Goal: Task Accomplishment & Management: Use online tool/utility

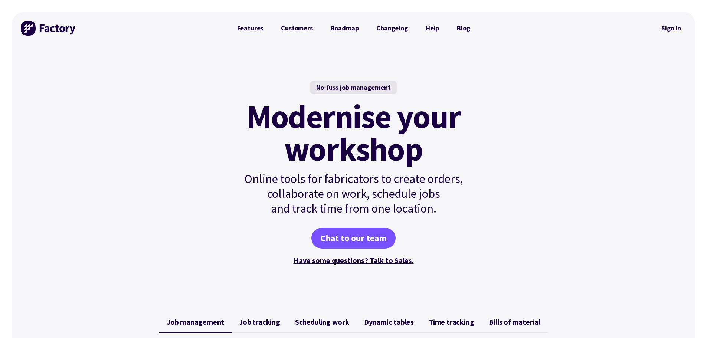
click at [672, 30] on link "Sign in" at bounding box center [671, 28] width 30 height 17
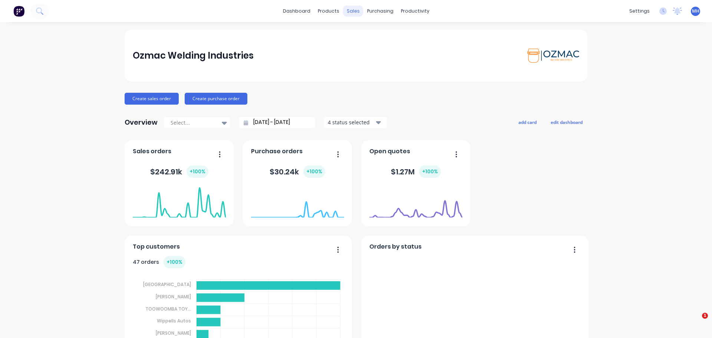
click at [347, 10] on div "sales" at bounding box center [353, 11] width 20 height 11
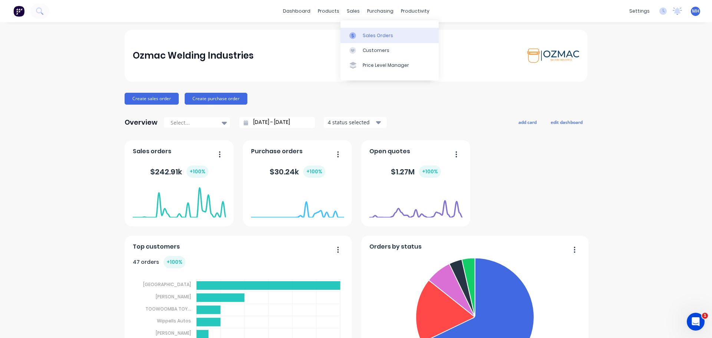
click at [372, 35] on div "Sales Orders" at bounding box center [378, 35] width 30 height 7
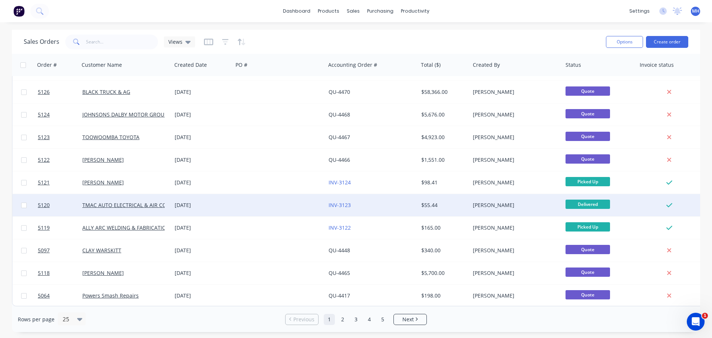
scroll to position [339, 0]
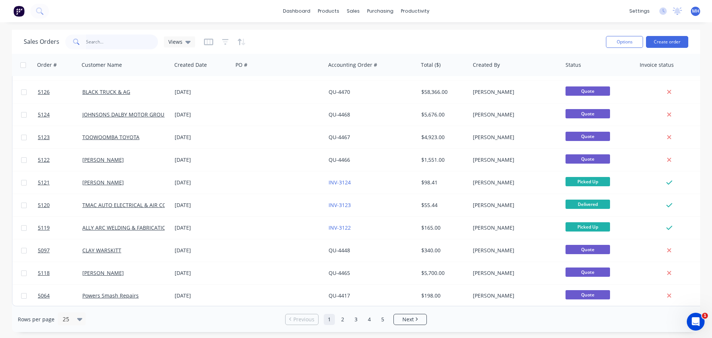
click at [115, 43] on input "text" at bounding box center [122, 42] width 72 height 15
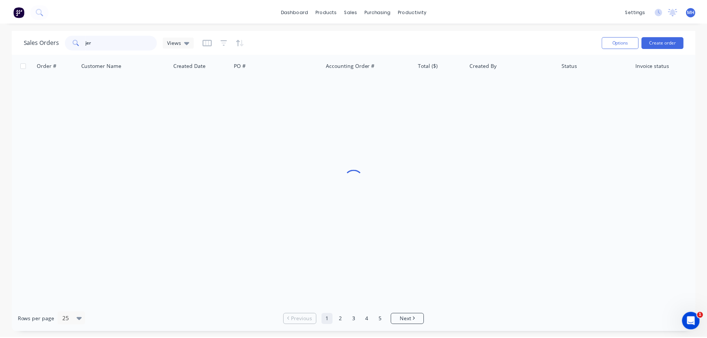
scroll to position [0, 0]
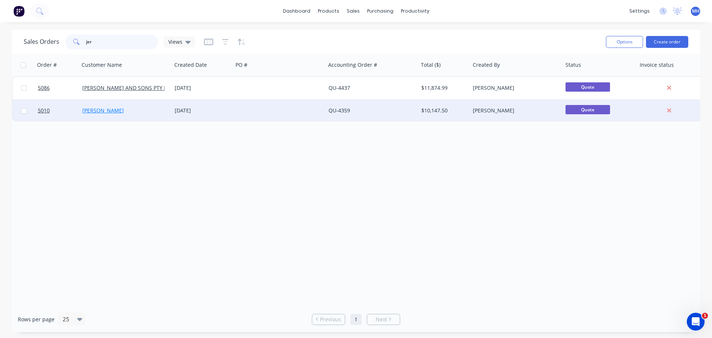
type input "jer"
click at [99, 114] on link "[PERSON_NAME]" at bounding box center [103, 110] width 42 height 7
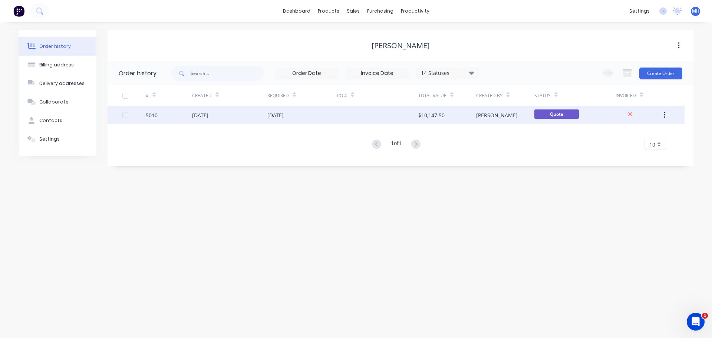
click at [275, 116] on div "[DATE]" at bounding box center [276, 115] width 16 height 8
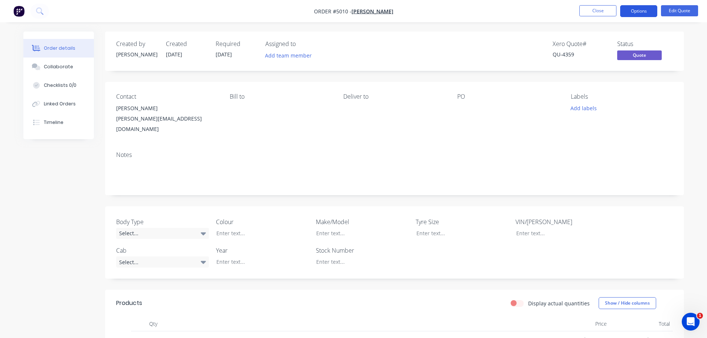
click at [646, 9] on button "Options" at bounding box center [638, 11] width 37 height 12
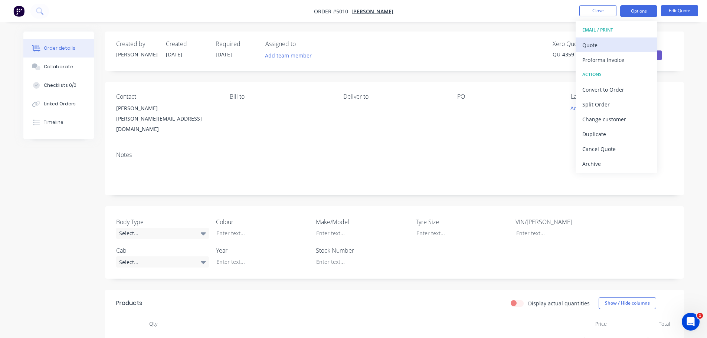
click at [603, 47] on div "Quote" at bounding box center [616, 45] width 68 height 11
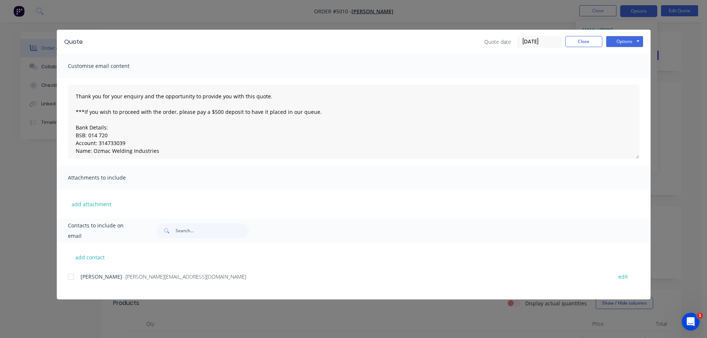
click at [72, 279] on div at bounding box center [70, 276] width 15 height 15
click at [625, 41] on button "Options" at bounding box center [624, 41] width 37 height 11
click at [622, 79] on button "Email" at bounding box center [629, 79] width 47 height 12
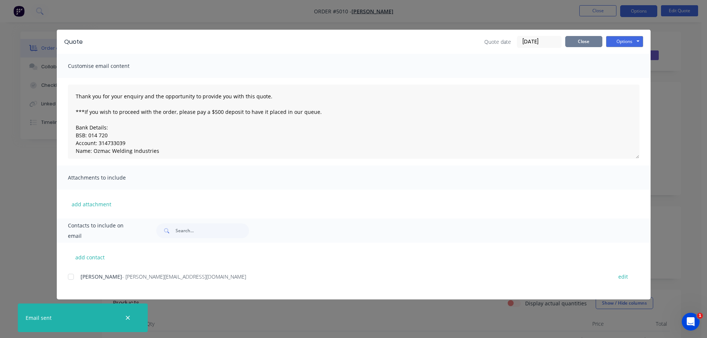
click at [576, 40] on button "Close" at bounding box center [583, 41] width 37 height 11
